Goal: Navigation & Orientation: Find specific page/section

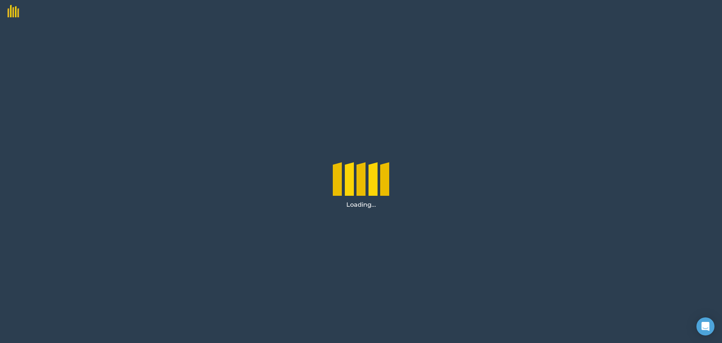
click at [10, 15] on img at bounding box center [9, 8] width 19 height 17
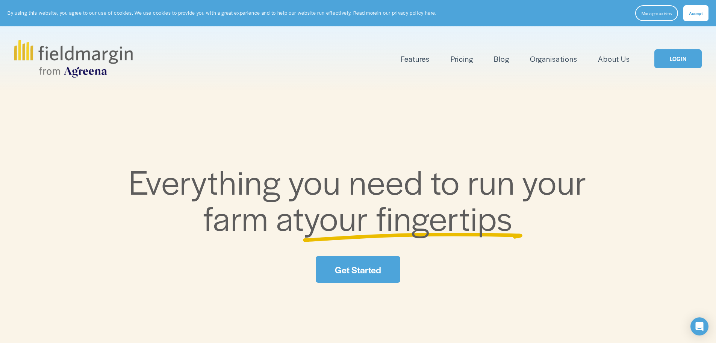
click at [681, 59] on link "LOGIN" at bounding box center [678, 58] width 47 height 19
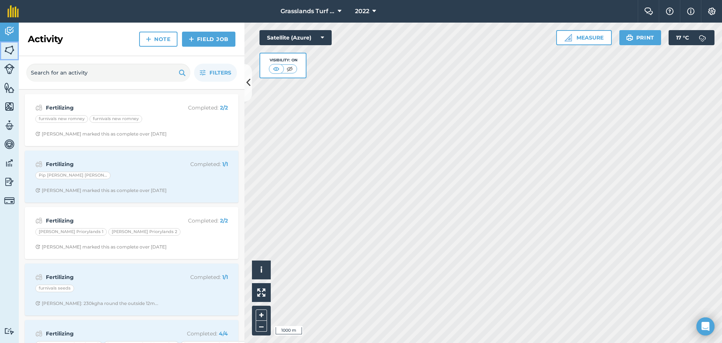
click at [8, 48] on img at bounding box center [9, 49] width 11 height 11
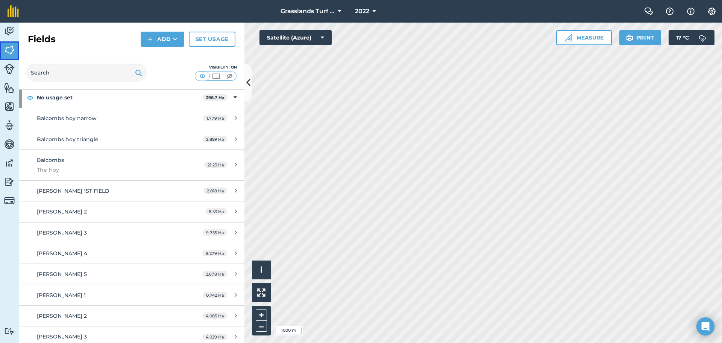
scroll to position [75, 0]
